Goal: Navigation & Orientation: Find specific page/section

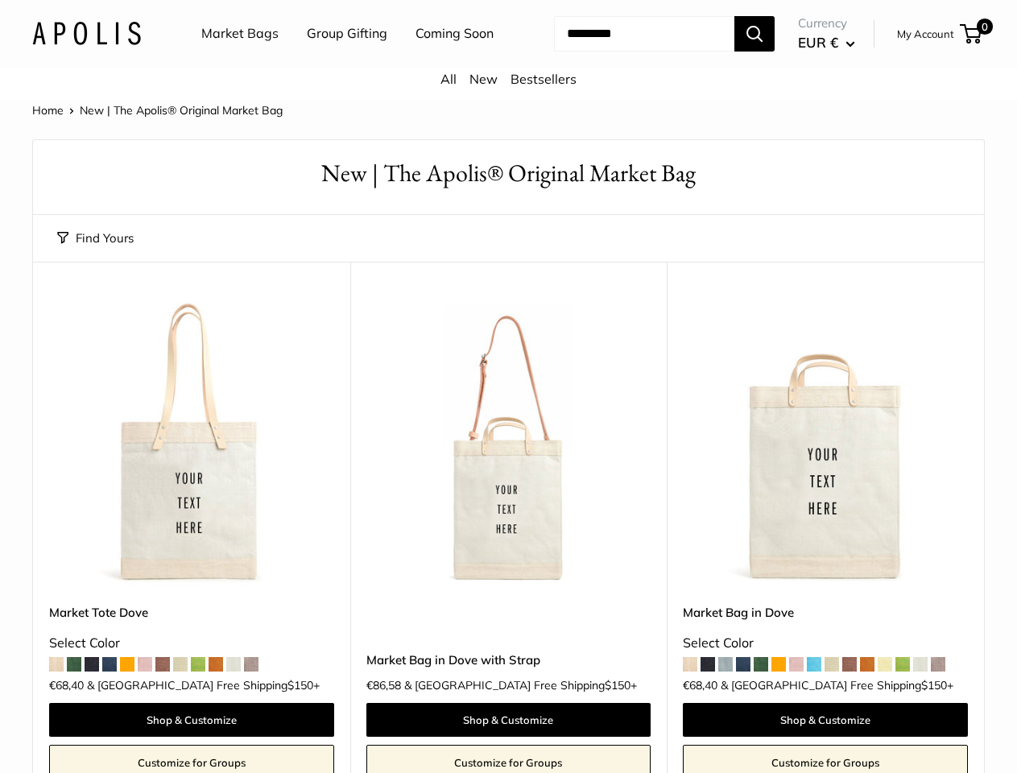
click at [508, 60] on nav "Market Bags Group Gifting Coming Soon" at bounding box center [361, 34] width 385 height 52
click at [343, 60] on ul "Market Bags Group Gifting Coming Soon" at bounding box center [361, 34] width 320 height 52
